Goal: Task Accomplishment & Management: Use online tool/utility

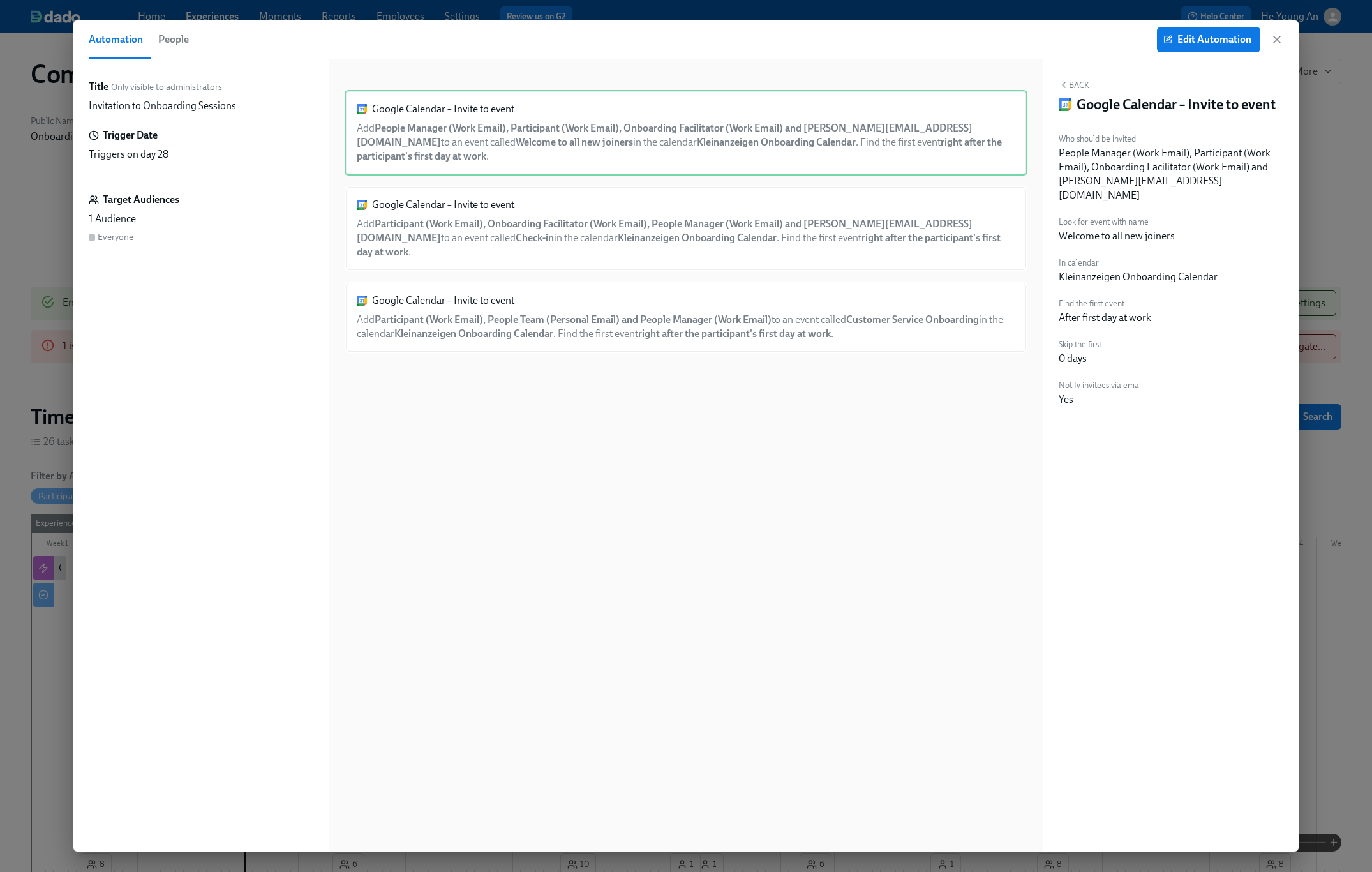
scroll to position [0, 37293]
click at [1277, 39] on icon "button" at bounding box center [1276, 39] width 6 height 6
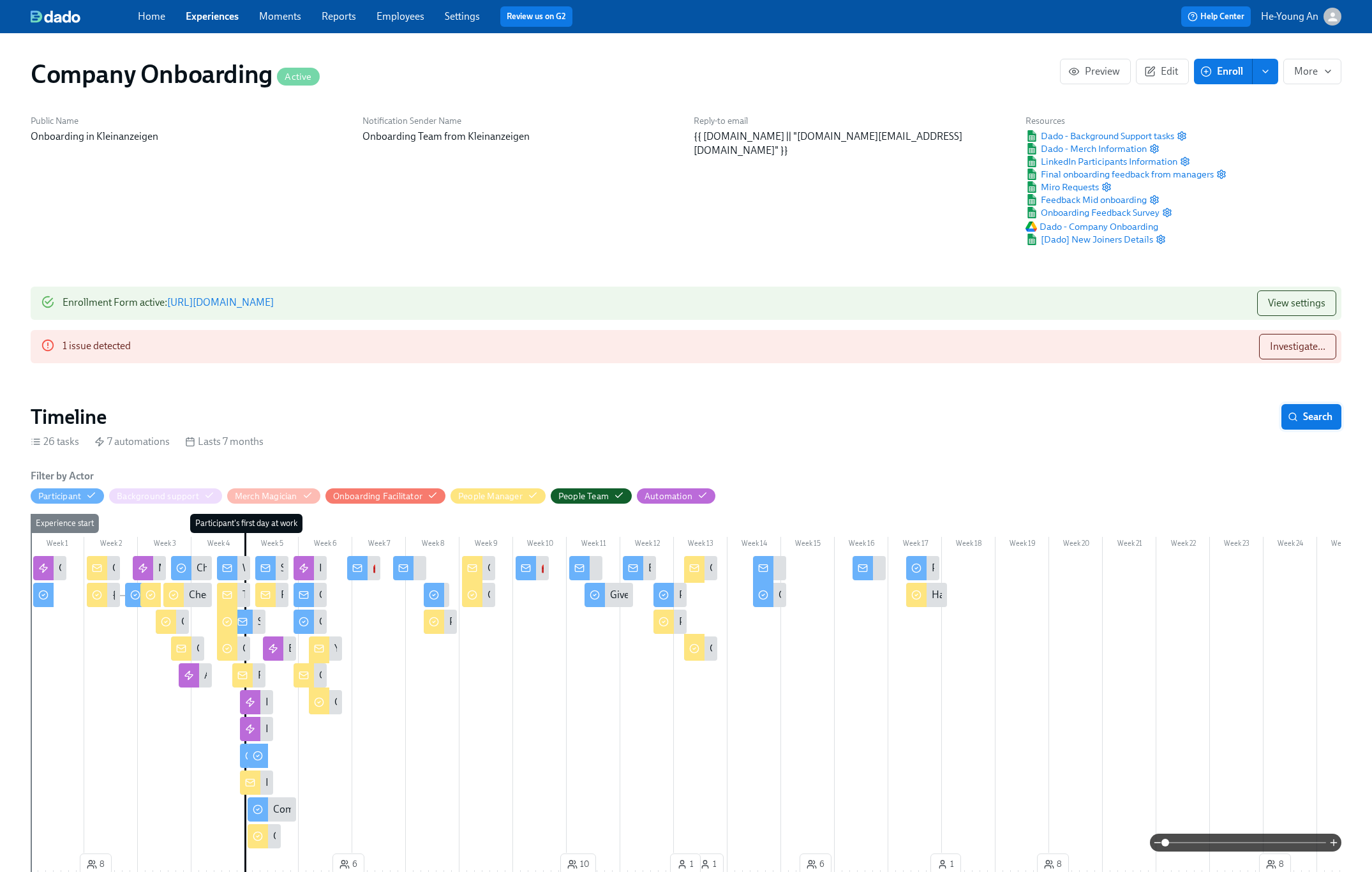
click at [1303, 416] on span "Search" at bounding box center [1311, 417] width 42 height 12
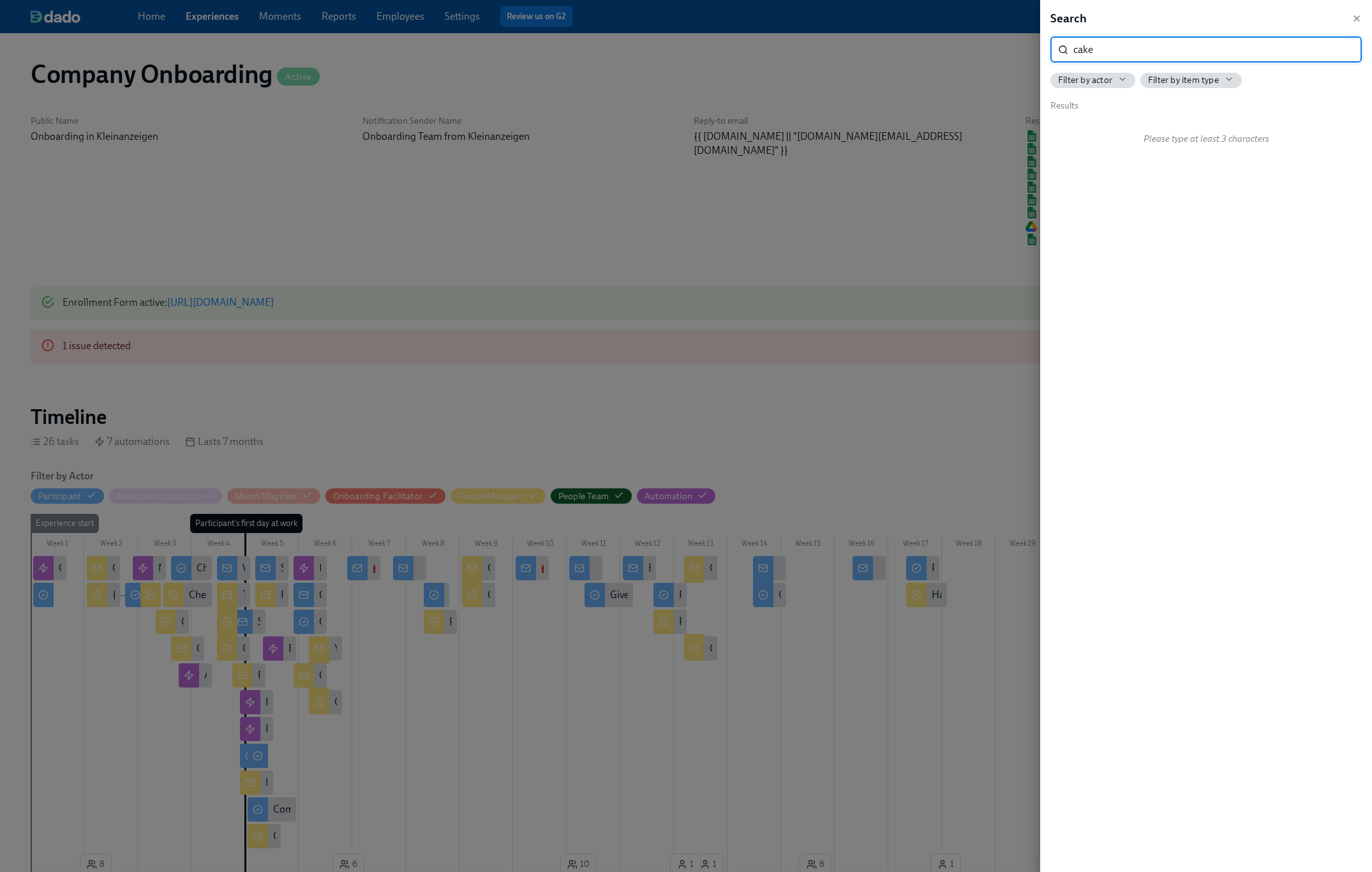
type input "cake"
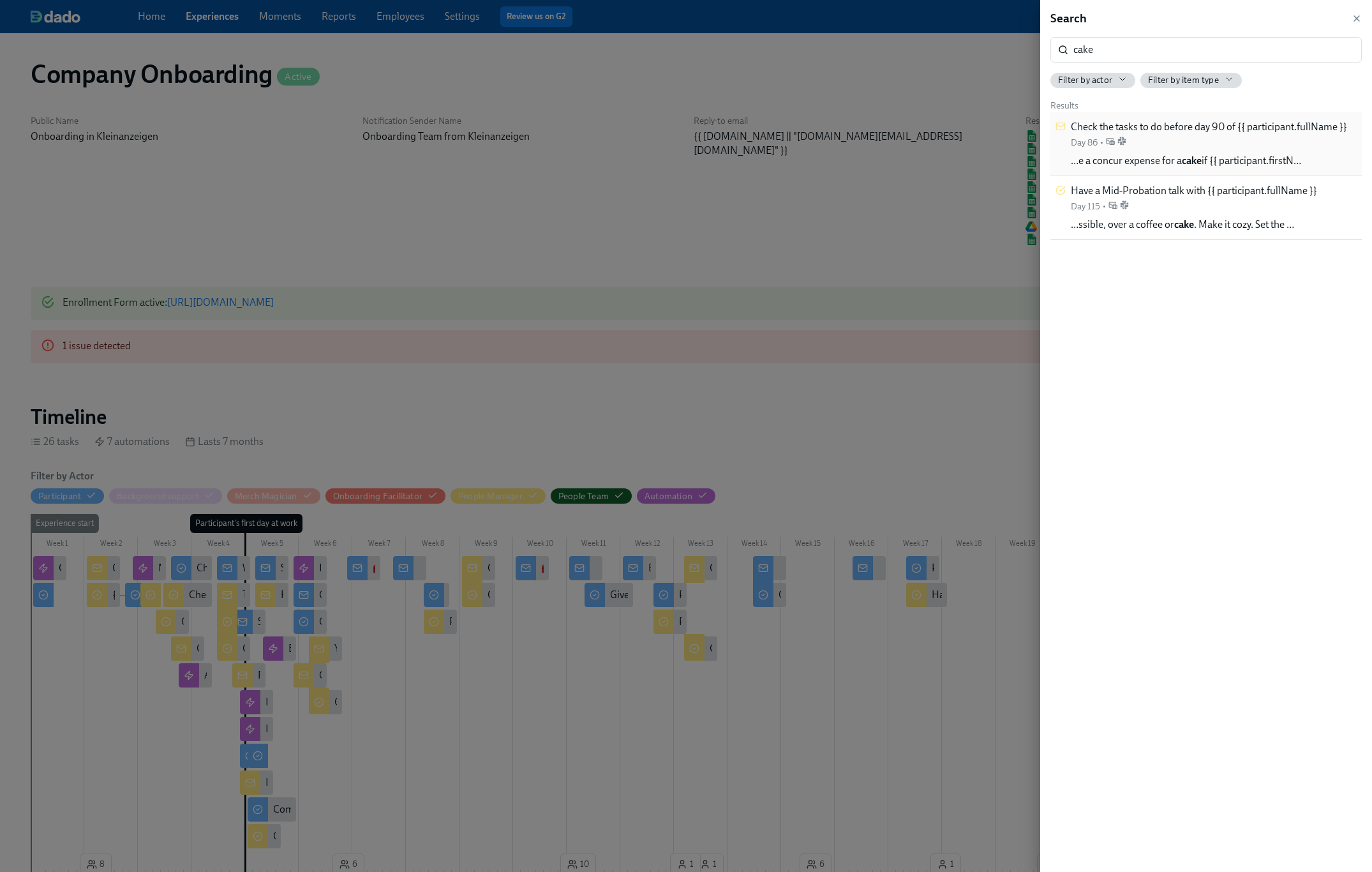
click at [1174, 145] on div "Check the tasks to do before day 90 of {{ participant.fullName }} Day 86 •" at bounding box center [1208, 134] width 276 height 29
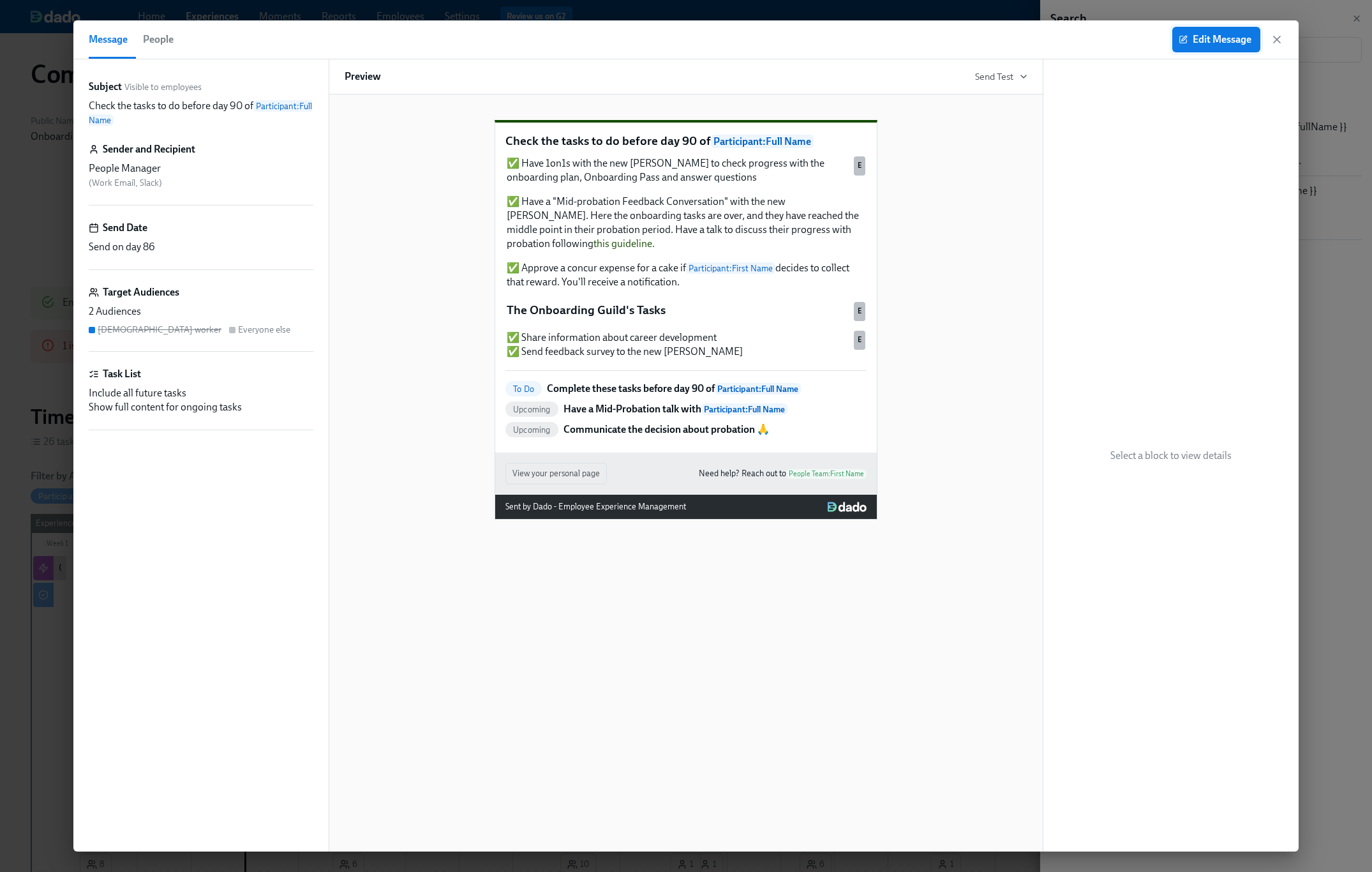
click at [1199, 44] on span "Edit Message" at bounding box center [1215, 39] width 70 height 12
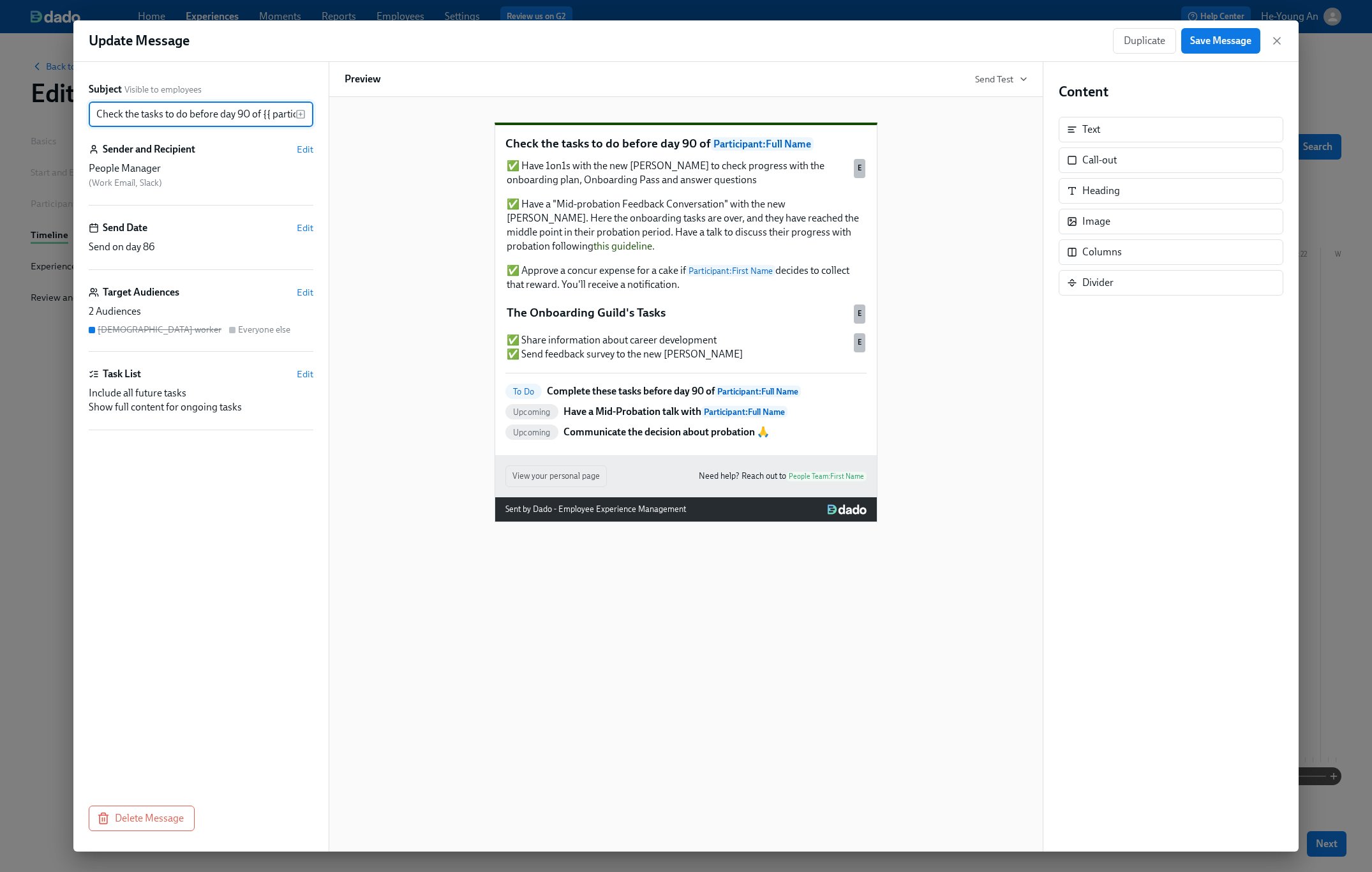
scroll to position [0, 77]
click at [661, 252] on div "✅ Have 1on1s with the new [PERSON_NAME] to check progress with the onboarding p…" at bounding box center [686, 225] width 361 height 135
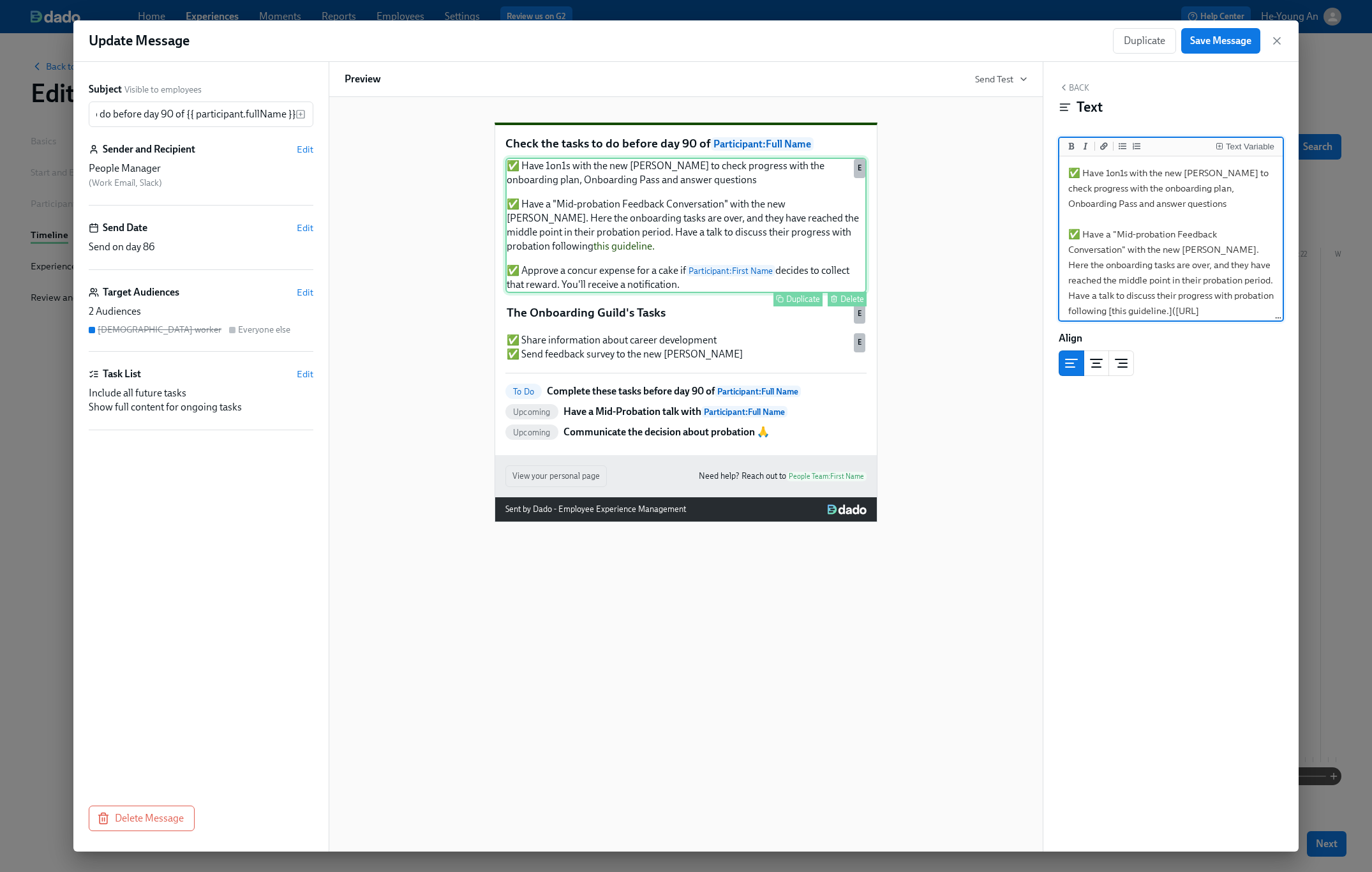
scroll to position [0, 0]
click at [1108, 239] on textarea "✅ Have 1on1s with the new [PERSON_NAME] to check progress with the onboarding p…" at bounding box center [1170, 280] width 218 height 242
drag, startPoint x: 1223, startPoint y: 305, endPoint x: 1060, endPoint y: 268, distance: 167.1
click at [1060, 268] on div "✅ Have 1on1s with the new [PERSON_NAME] to check progress with the onboarding p…" at bounding box center [1171, 240] width 223 height 166
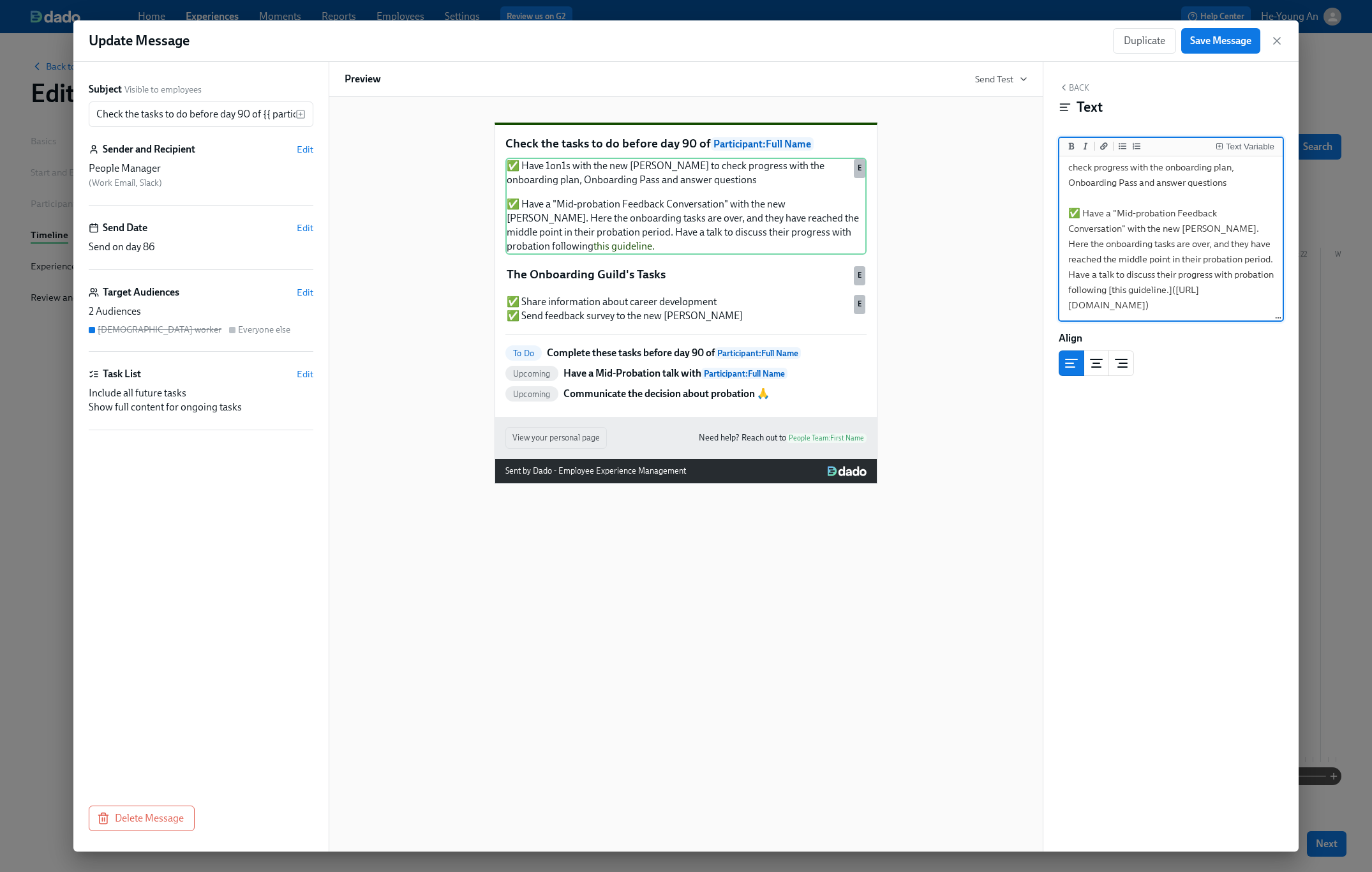
scroll to position [51, 0]
type textarea "✅ Have 1on1s with the new [PERSON_NAME] to check progress with the onboarding p…"
click at [1229, 42] on span "Save Message" at bounding box center [1220, 41] width 61 height 12
click at [1279, 39] on icon "button" at bounding box center [1277, 41] width 12 height 12
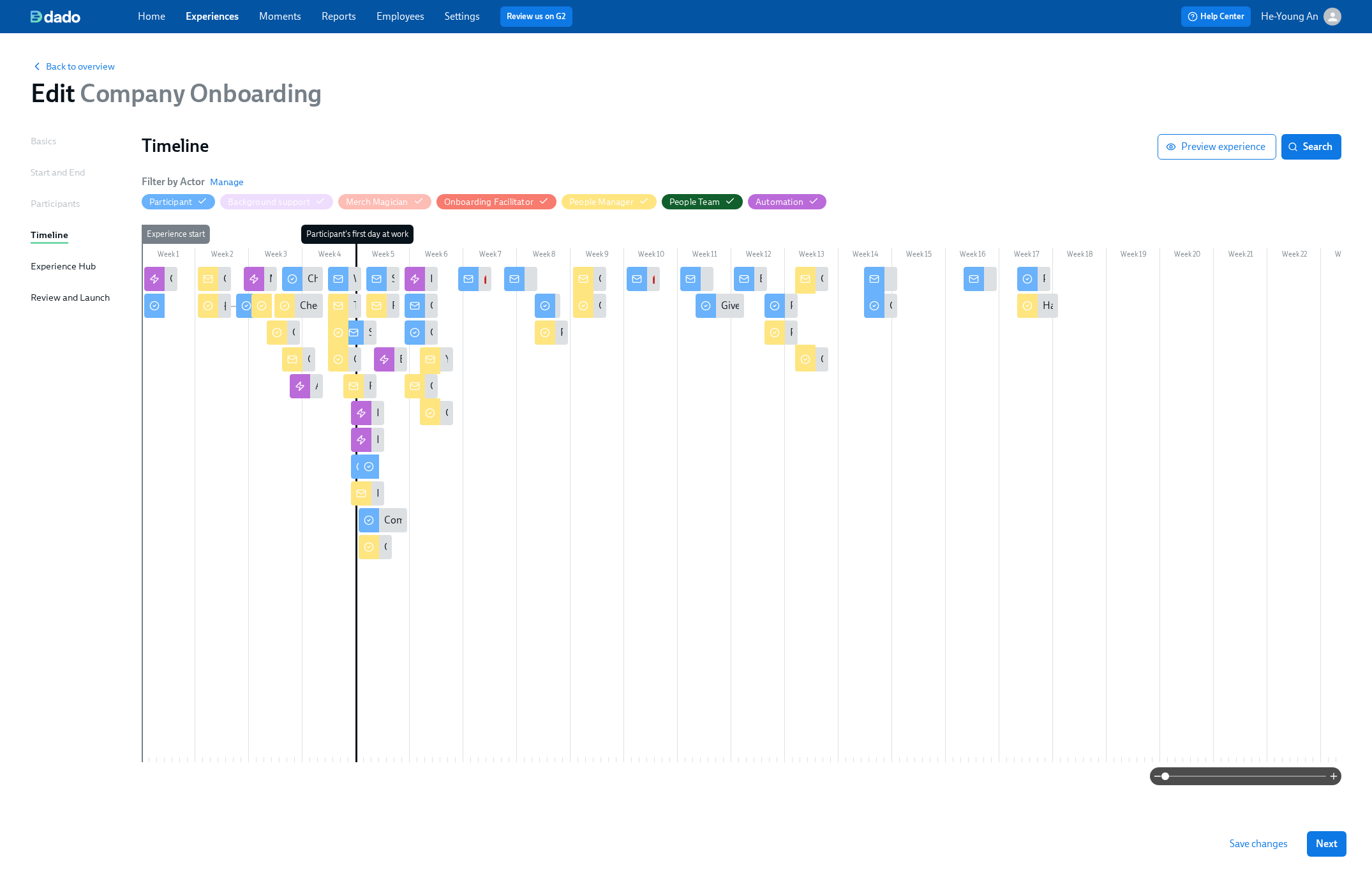
click at [1264, 844] on span "Save changes" at bounding box center [1258, 843] width 58 height 12
click at [1316, 150] on span "Search" at bounding box center [1311, 147] width 42 height 12
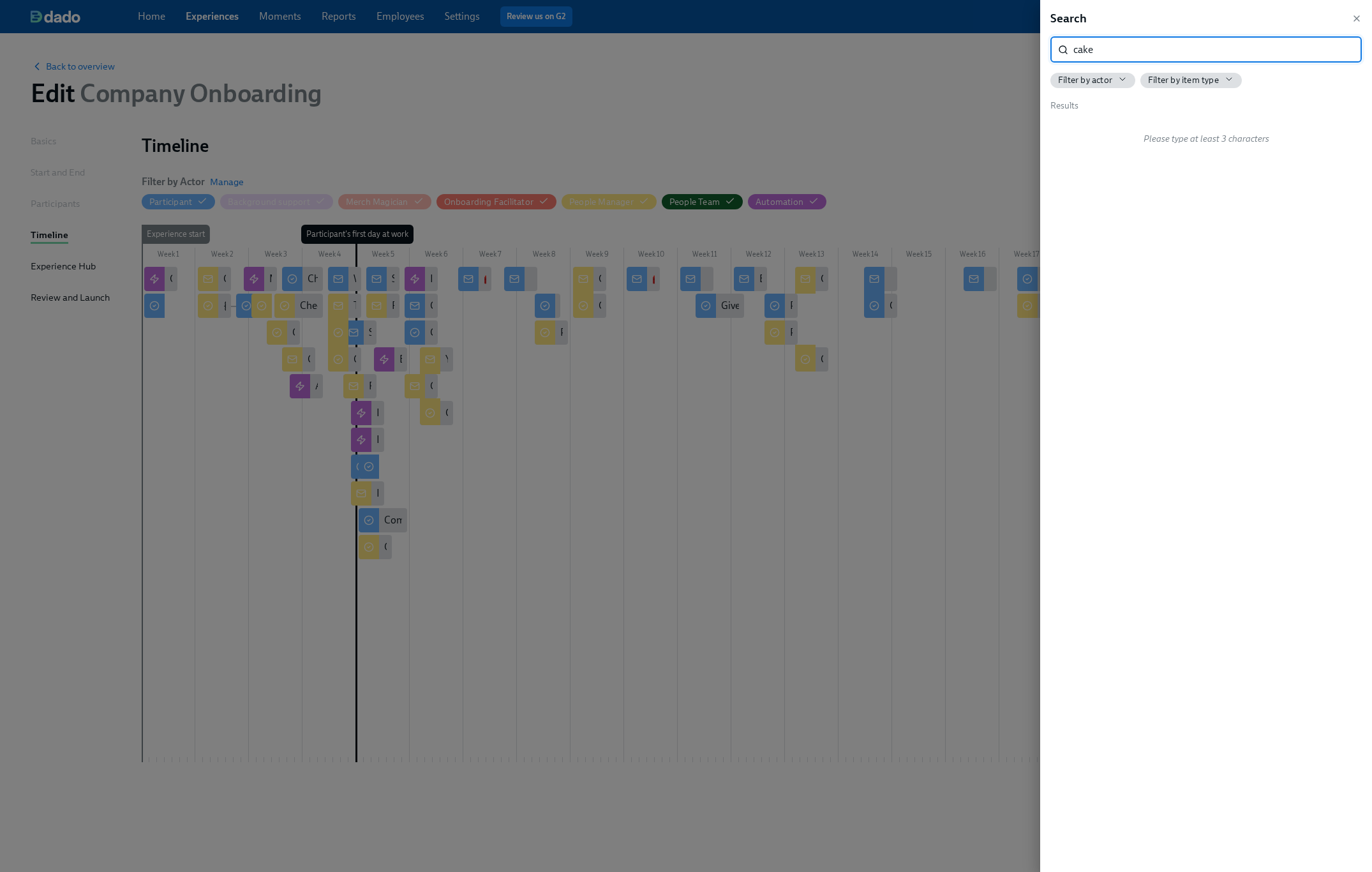
type input "cake"
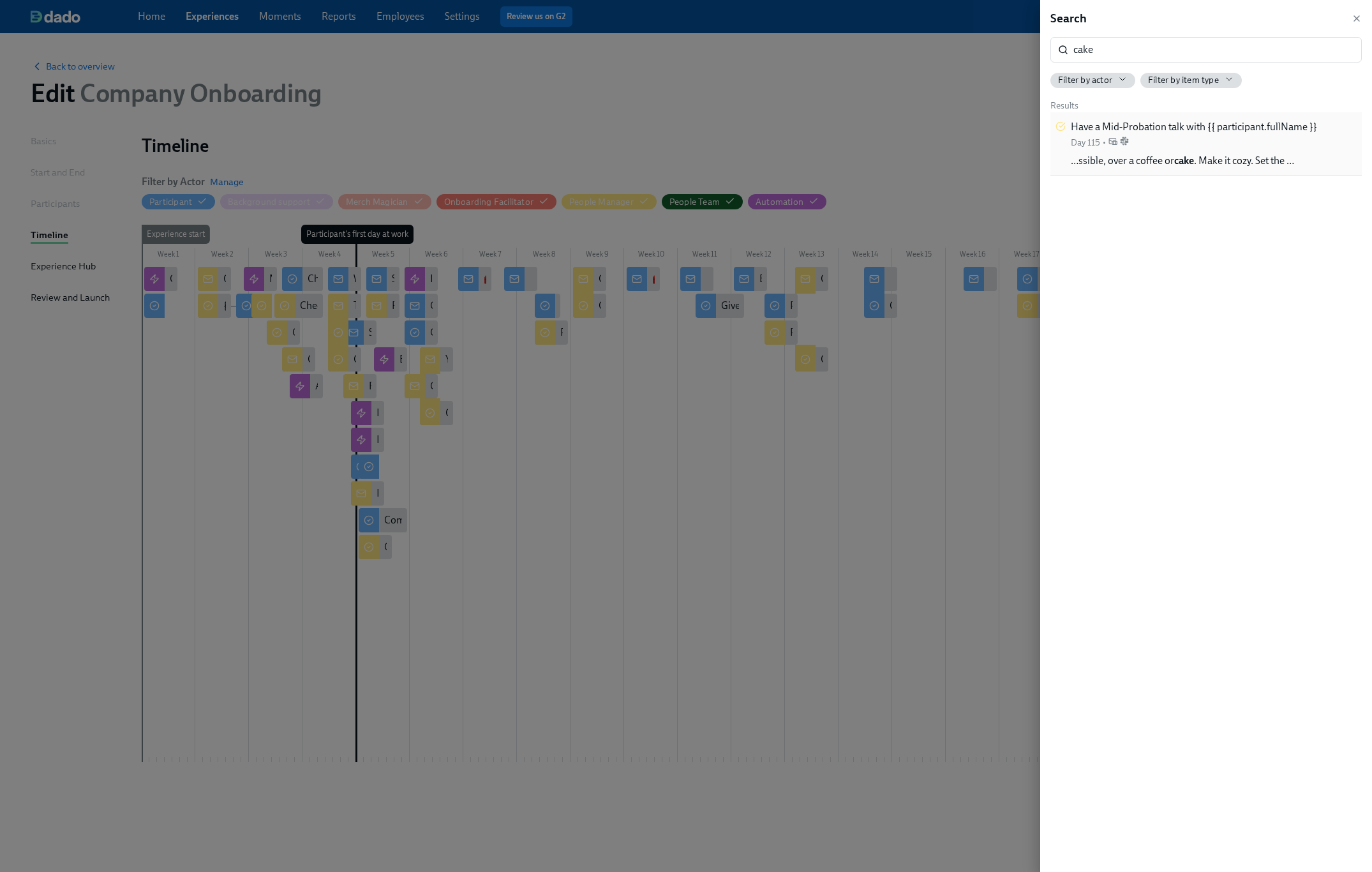
click at [1245, 136] on div "Have a Mid-Probation talk with {{ participant.fullName }} Day 115 •" at bounding box center [1193, 134] width 247 height 29
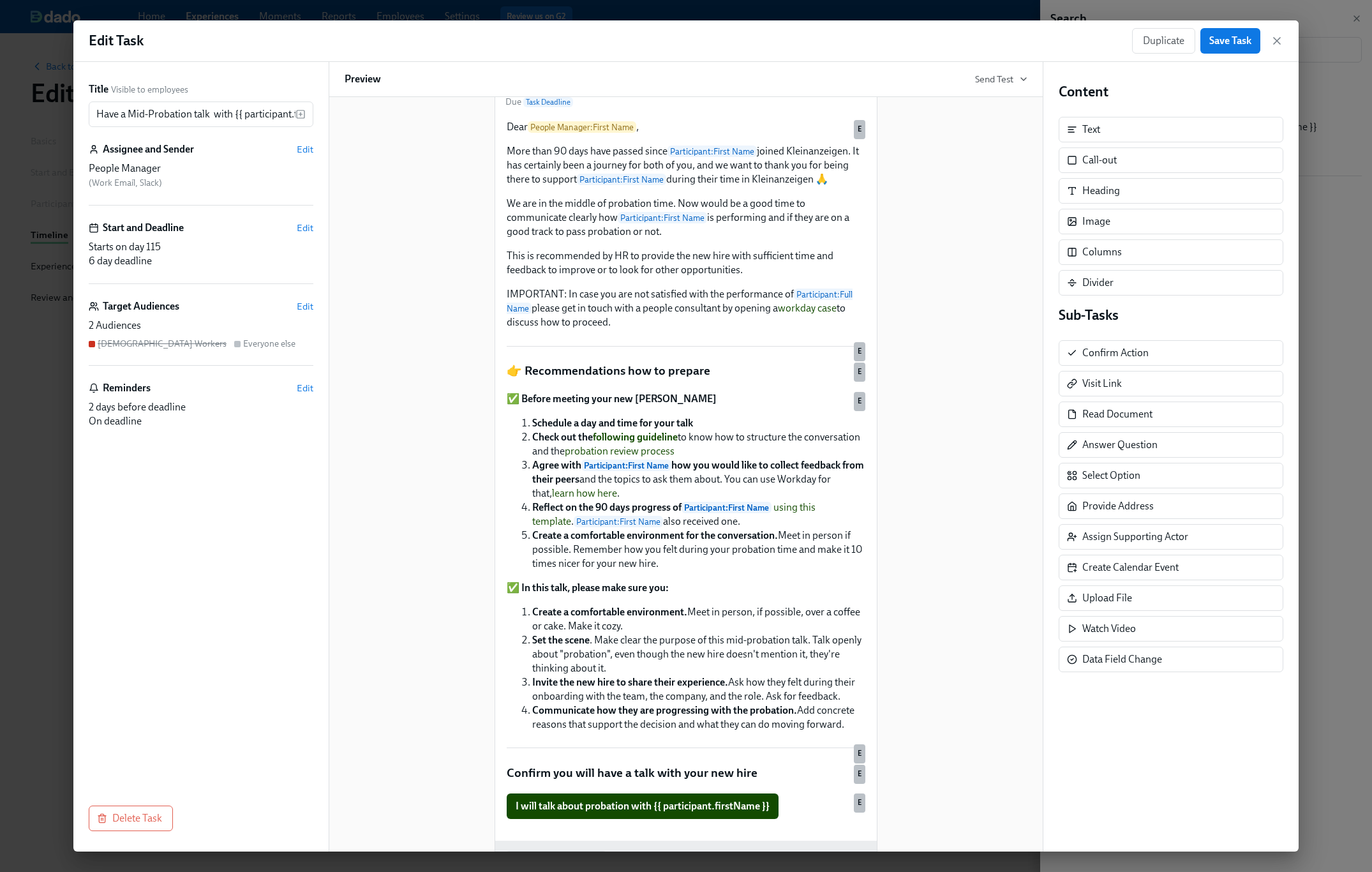
scroll to position [141, 0]
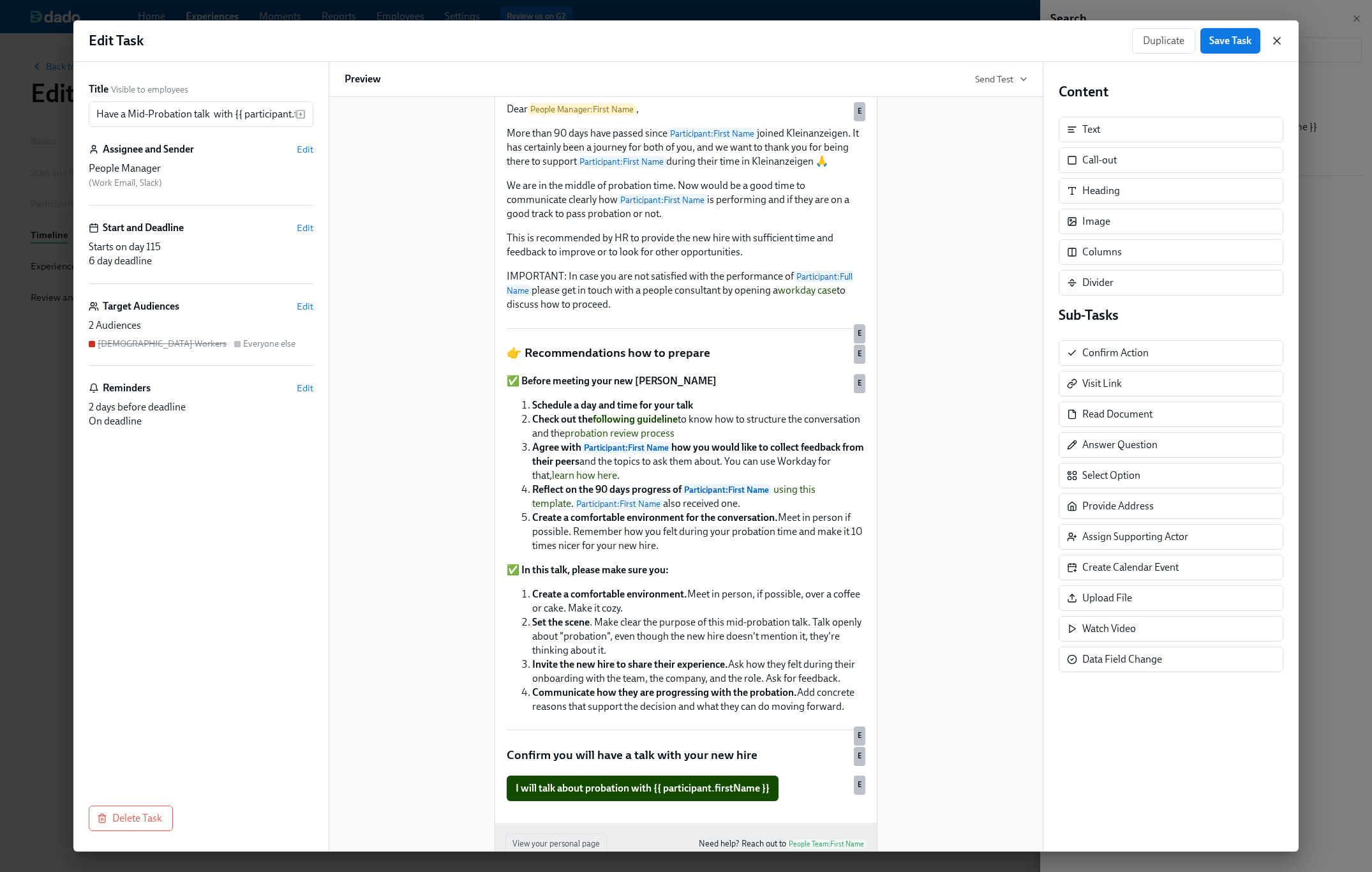
click at [1276, 35] on icon "button" at bounding box center [1277, 41] width 12 height 12
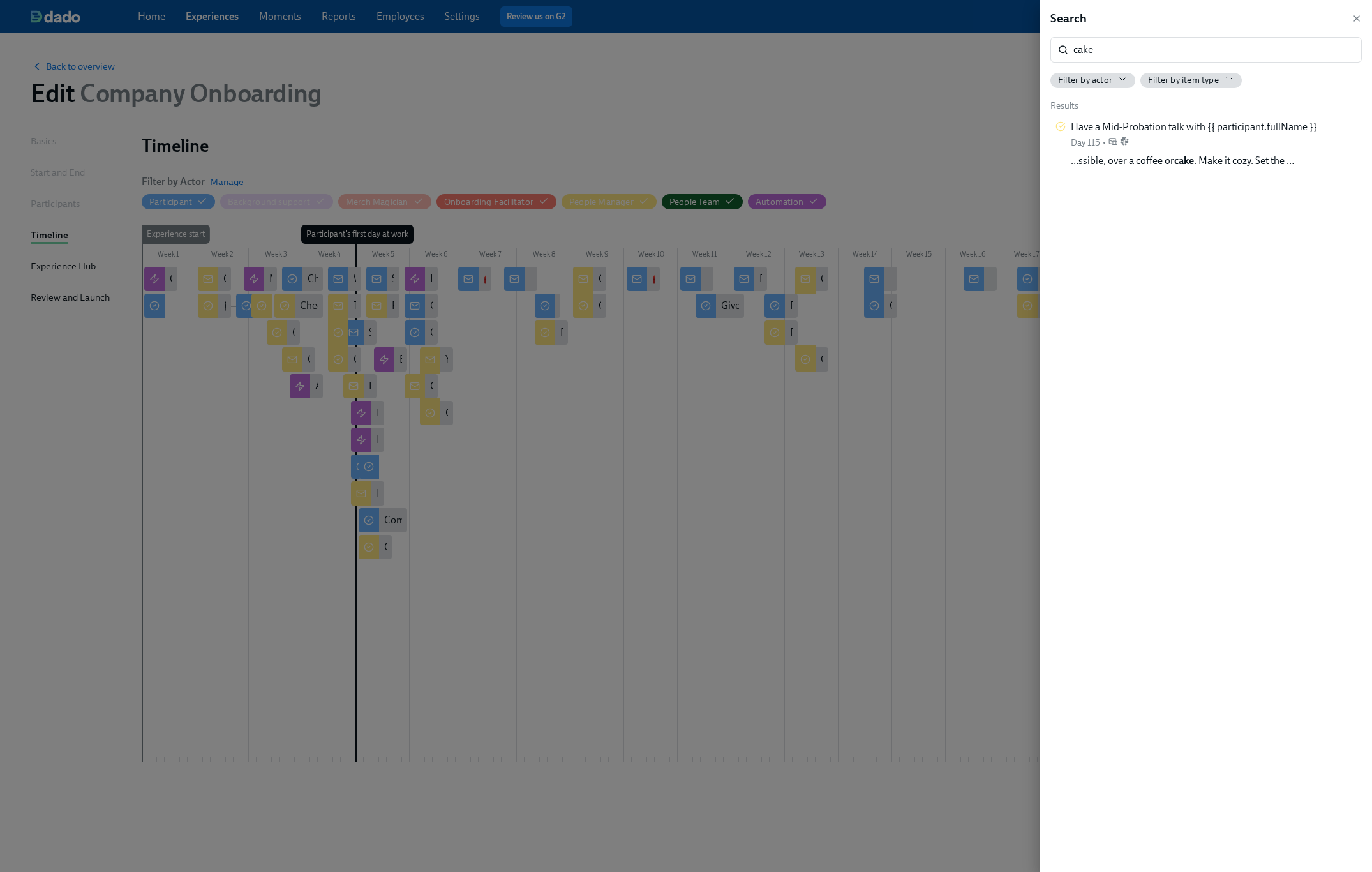
click at [1352, 8] on div "Search cake ​ Filter by actor Filter by item type Results Have a Mid-Probation …" at bounding box center [1206, 436] width 332 height 872
click at [1357, 22] on icon "button" at bounding box center [1356, 18] width 10 height 10
